Goal: Find specific page/section: Find specific page/section

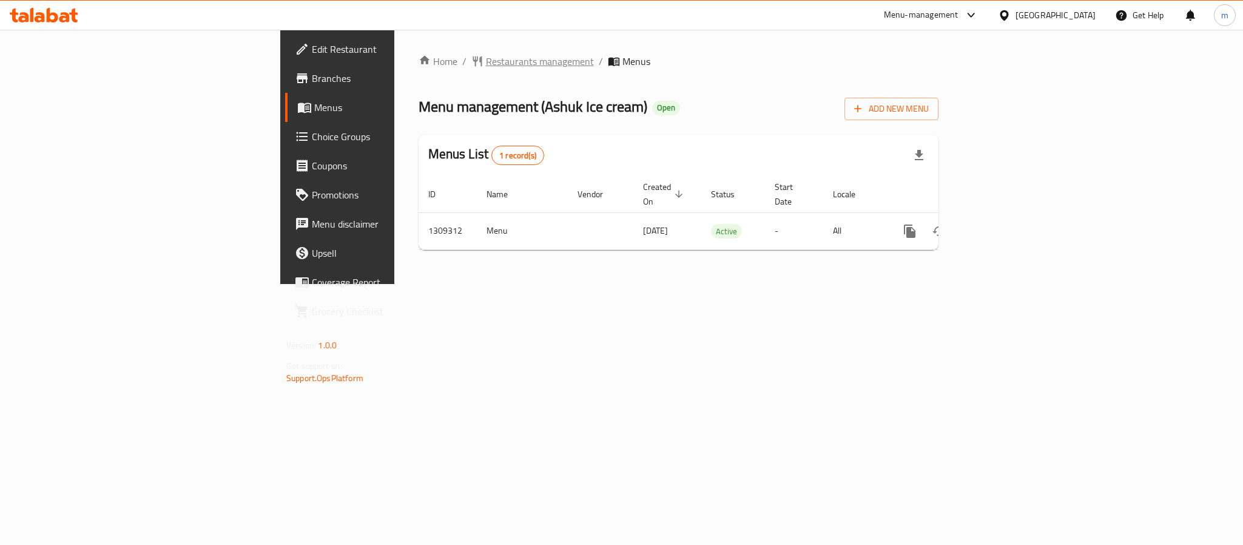
click at [486, 58] on span "Restaurants management" at bounding box center [540, 61] width 108 height 15
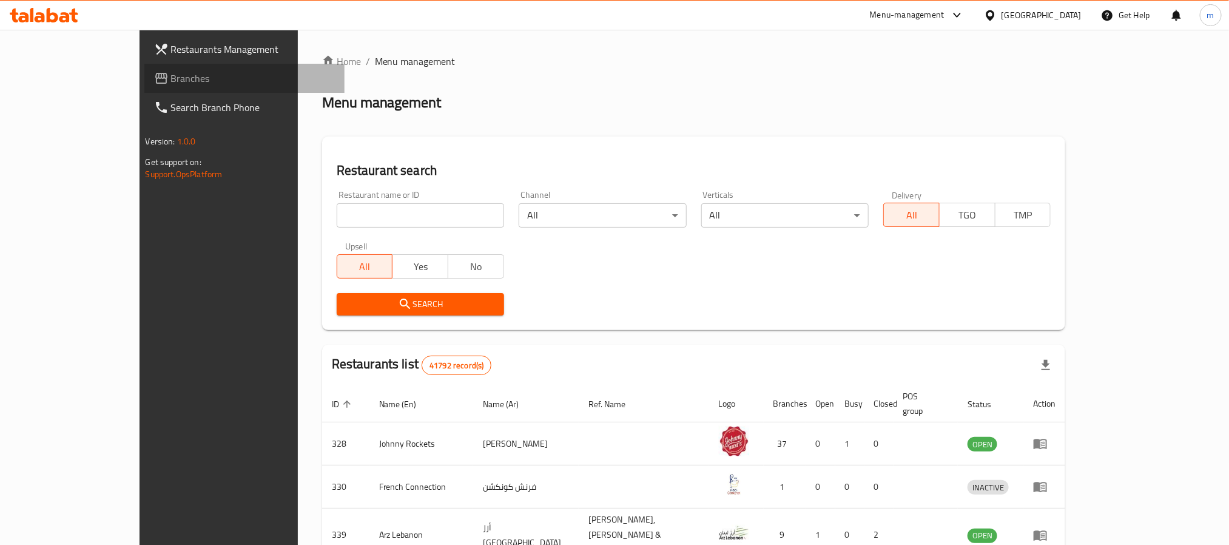
click at [171, 72] on span "Branches" at bounding box center [253, 78] width 164 height 15
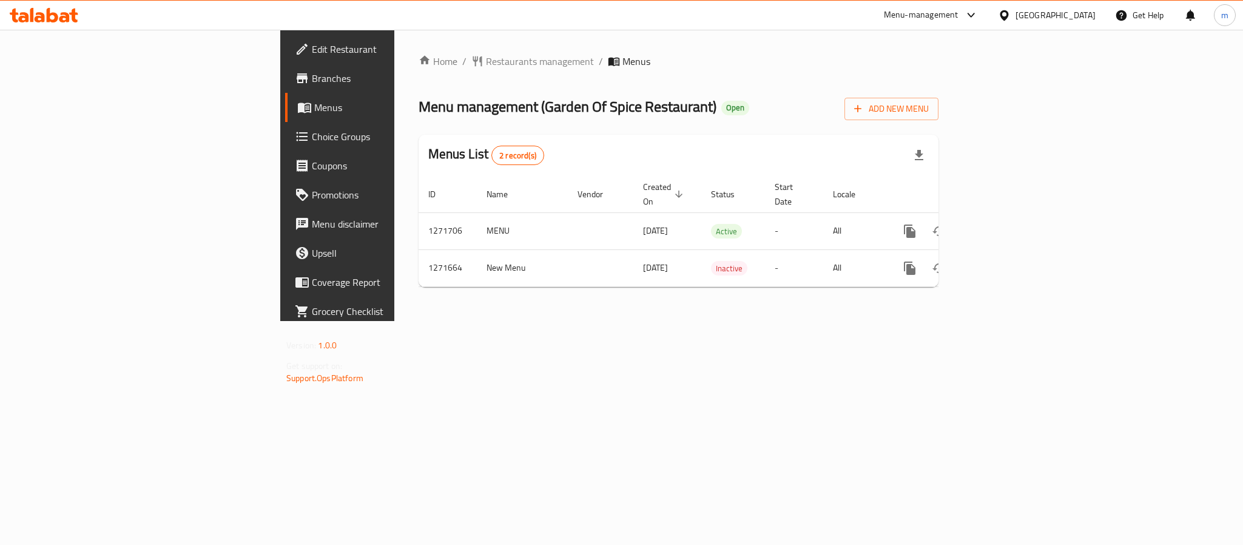
click at [394, 50] on div "Home / Restaurants management / Menus Menu management ( Garden Of Spice Restaur…" at bounding box center [678, 175] width 568 height 291
click at [486, 66] on span "Restaurants management" at bounding box center [540, 61] width 108 height 15
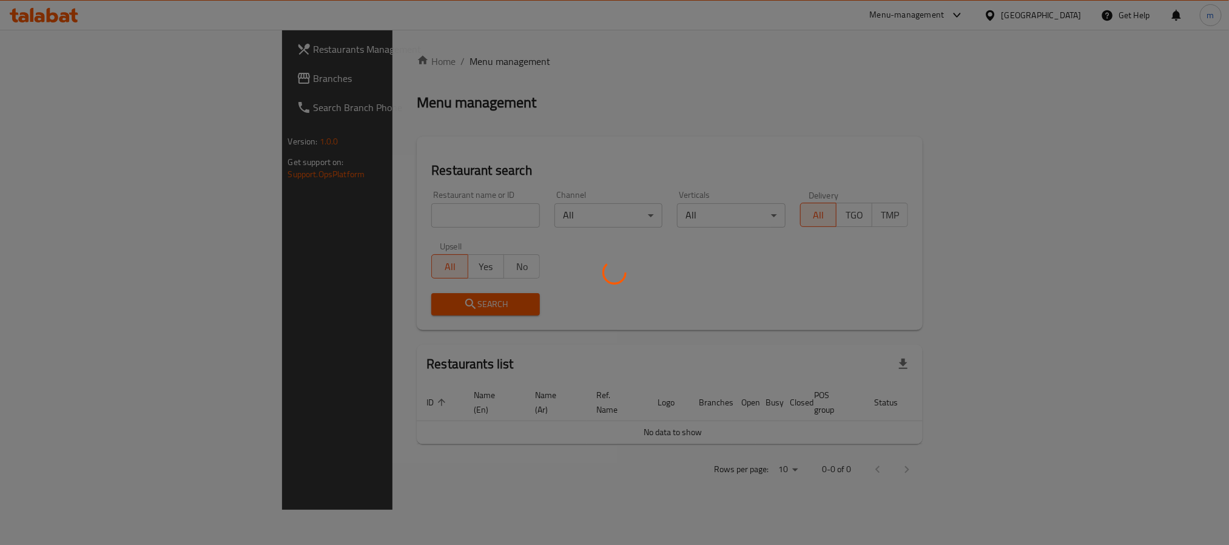
click at [372, 207] on div at bounding box center [614, 272] width 1229 height 545
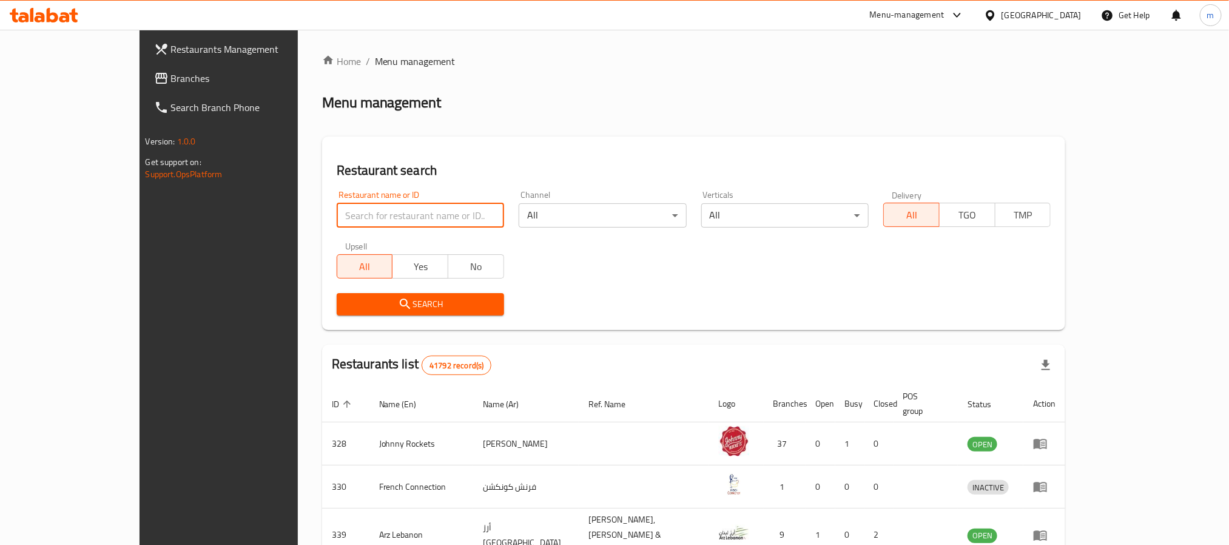
click at [372, 207] on input "search" at bounding box center [420, 215] width 167 height 24
paste input "689870"
type input "689870"
click at [379, 308] on span "Search" at bounding box center [420, 304] width 148 height 15
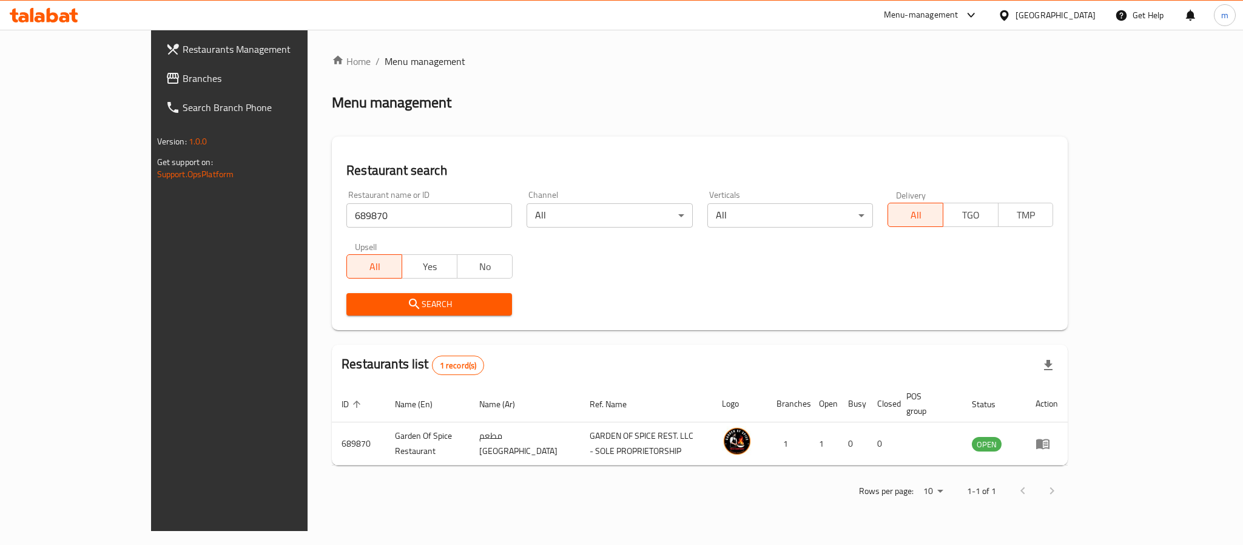
click at [183, 76] on span "Branches" at bounding box center [266, 78] width 166 height 15
